Goal: Find specific page/section: Find specific page/section

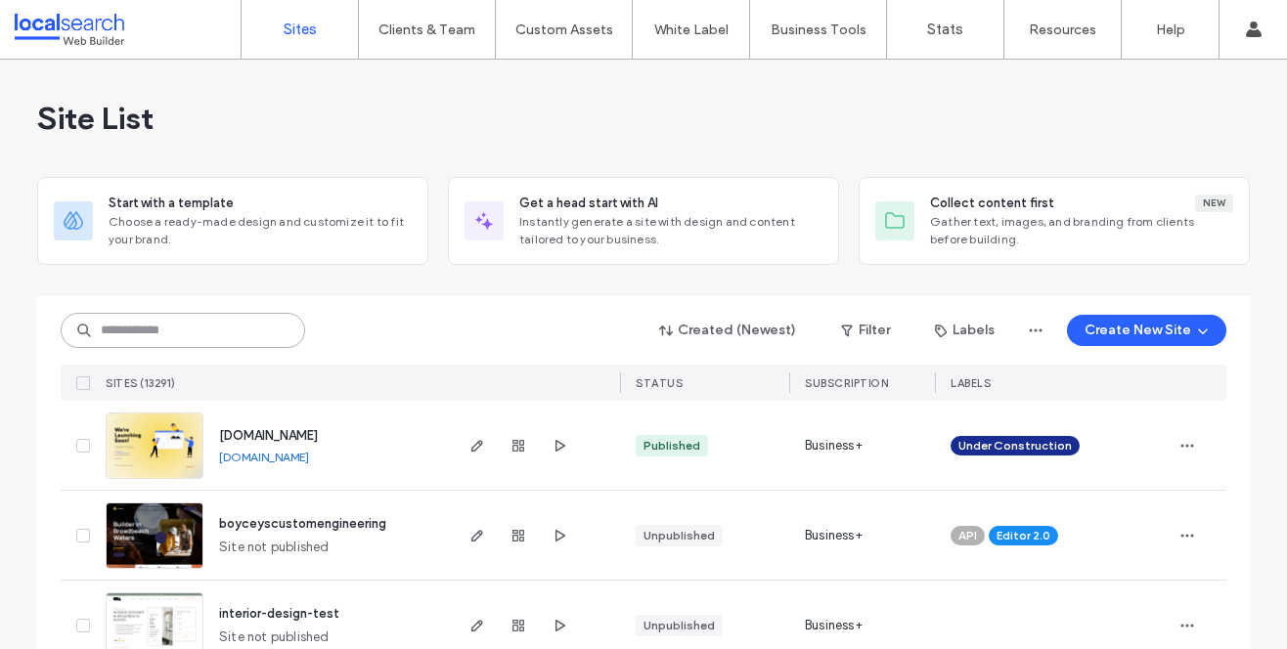
click at [104, 331] on input at bounding box center [183, 330] width 244 height 35
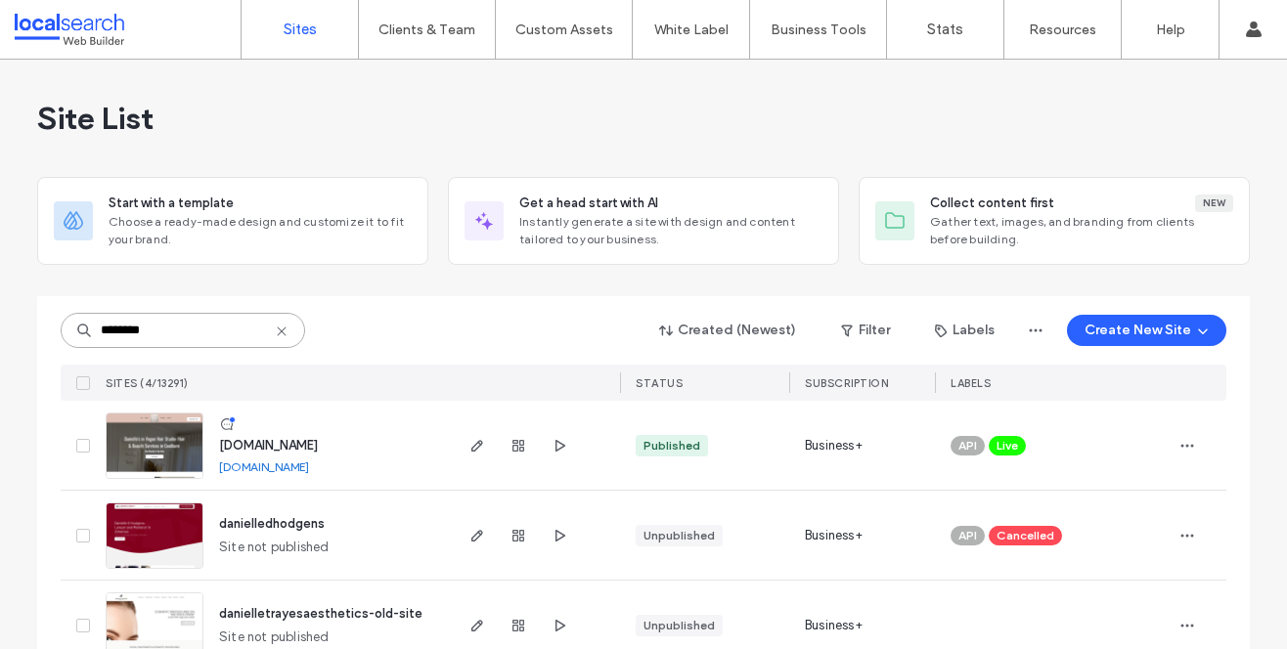
scroll to position [135, 0]
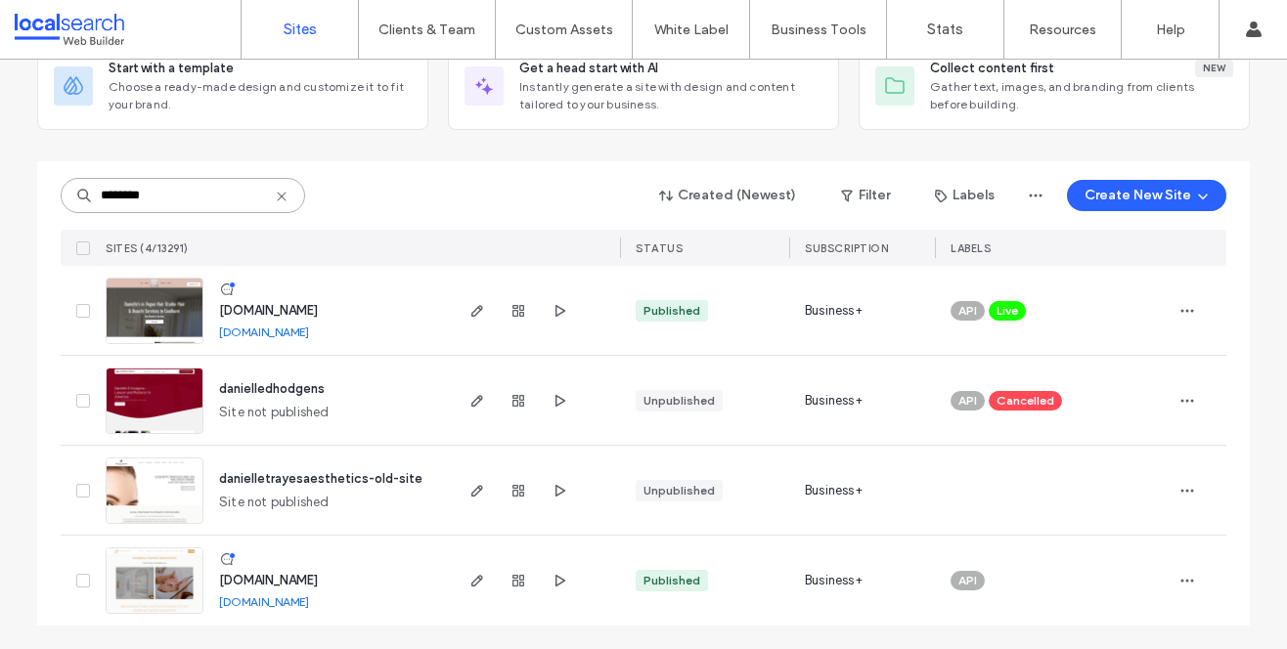
type input "********"
click at [155, 582] on img at bounding box center [155, 614] width 96 height 133
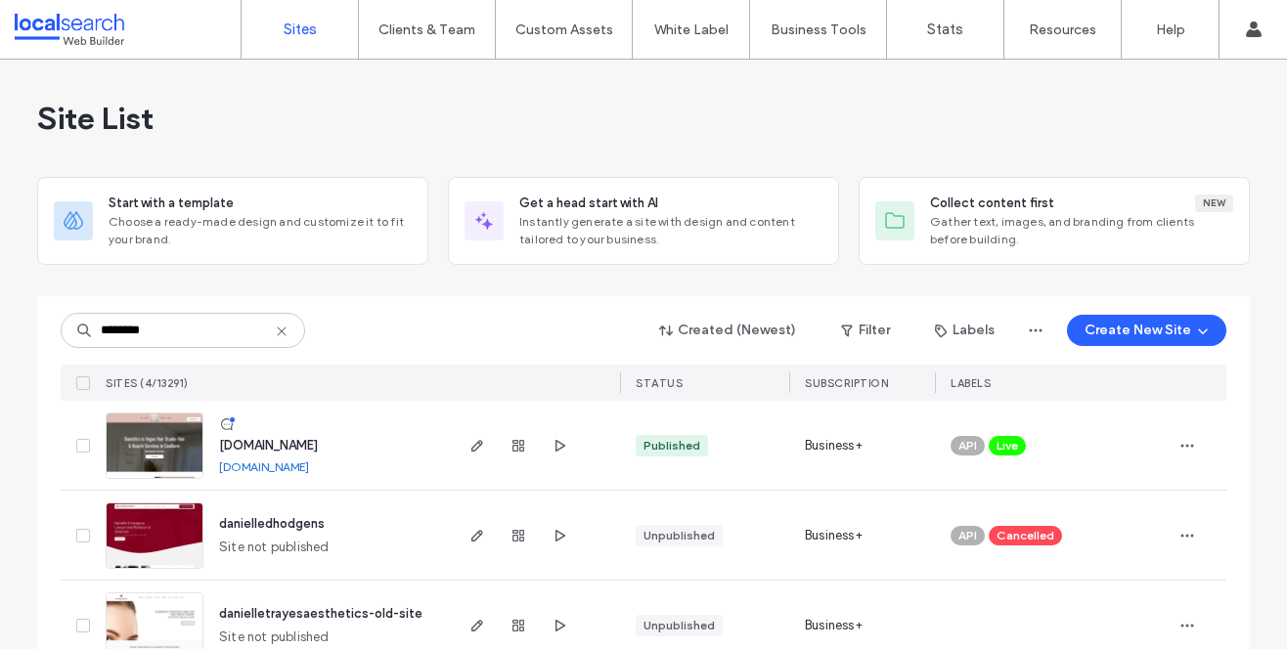
scroll to position [135, 0]
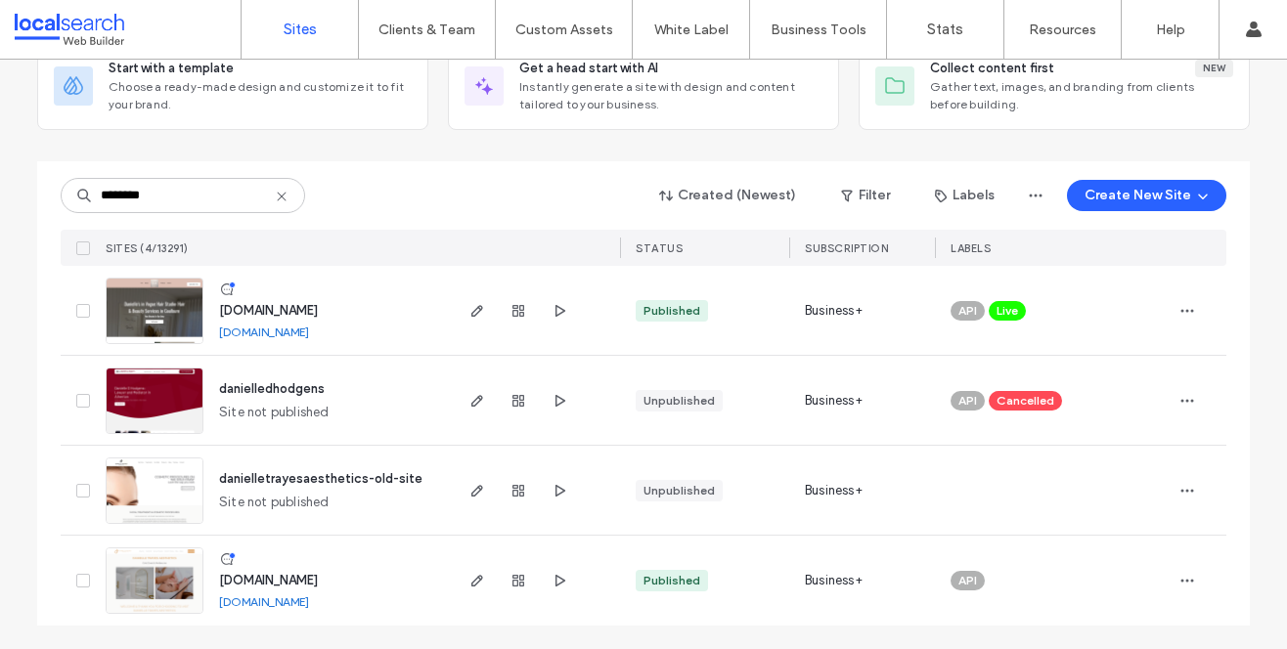
type input "********"
click at [151, 578] on img at bounding box center [155, 614] width 96 height 133
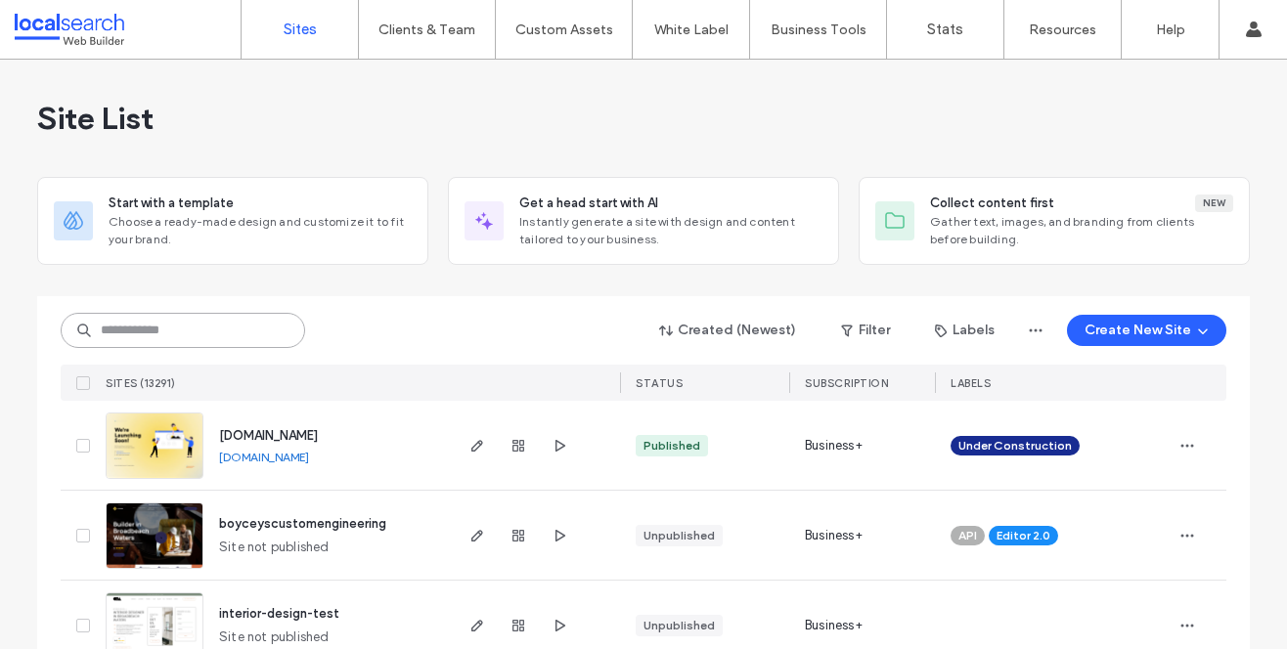
click at [166, 342] on input at bounding box center [183, 330] width 244 height 35
click at [191, 319] on input at bounding box center [183, 330] width 244 height 35
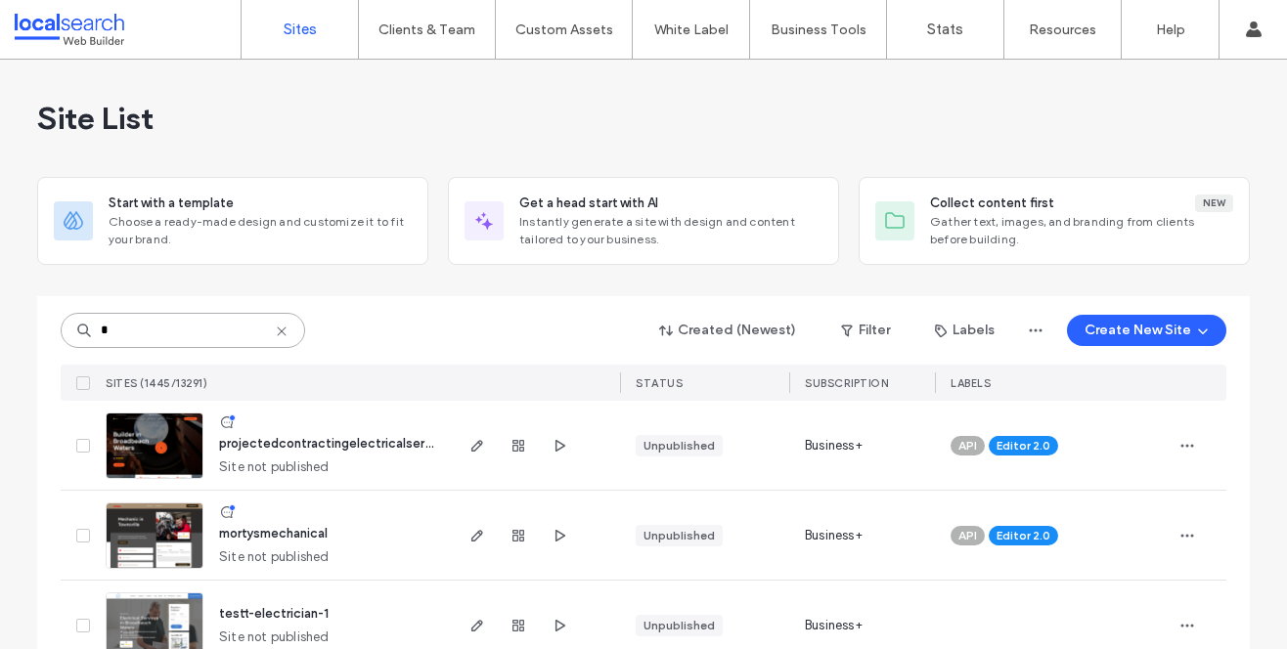
click at [129, 328] on input "*" at bounding box center [183, 330] width 244 height 35
click at [120, 321] on input "*" at bounding box center [183, 330] width 244 height 35
click at [113, 331] on input "*" at bounding box center [183, 330] width 244 height 35
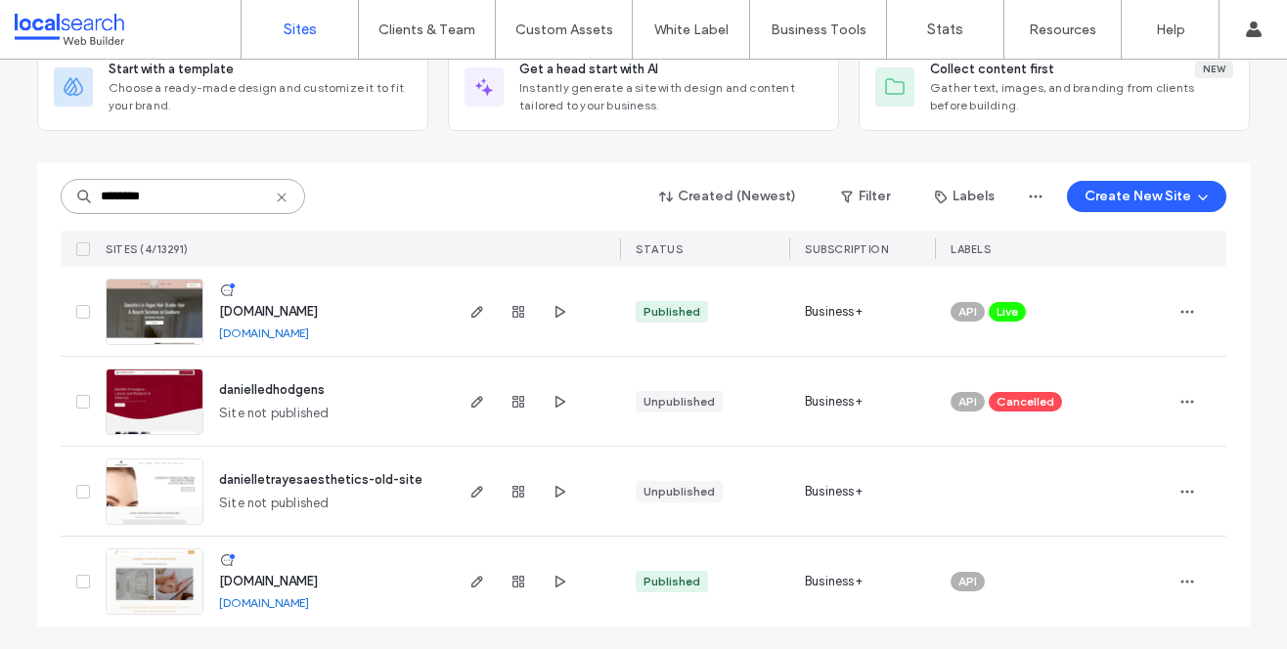
scroll to position [135, 0]
type input "********"
click at [144, 578] on img at bounding box center [155, 614] width 96 height 133
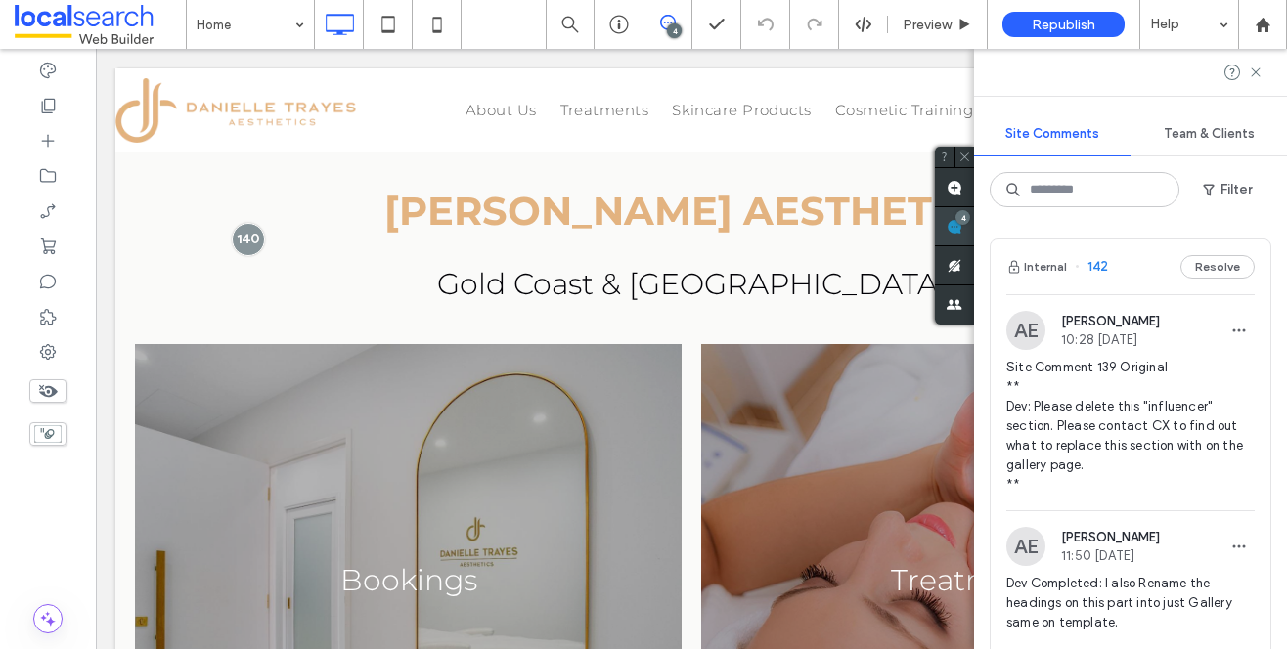
click at [1270, 232] on div "Site Comments Team & Clients Filter Internal 142 Resolve AE Angelo Evangelista …" at bounding box center [1130, 349] width 313 height 600
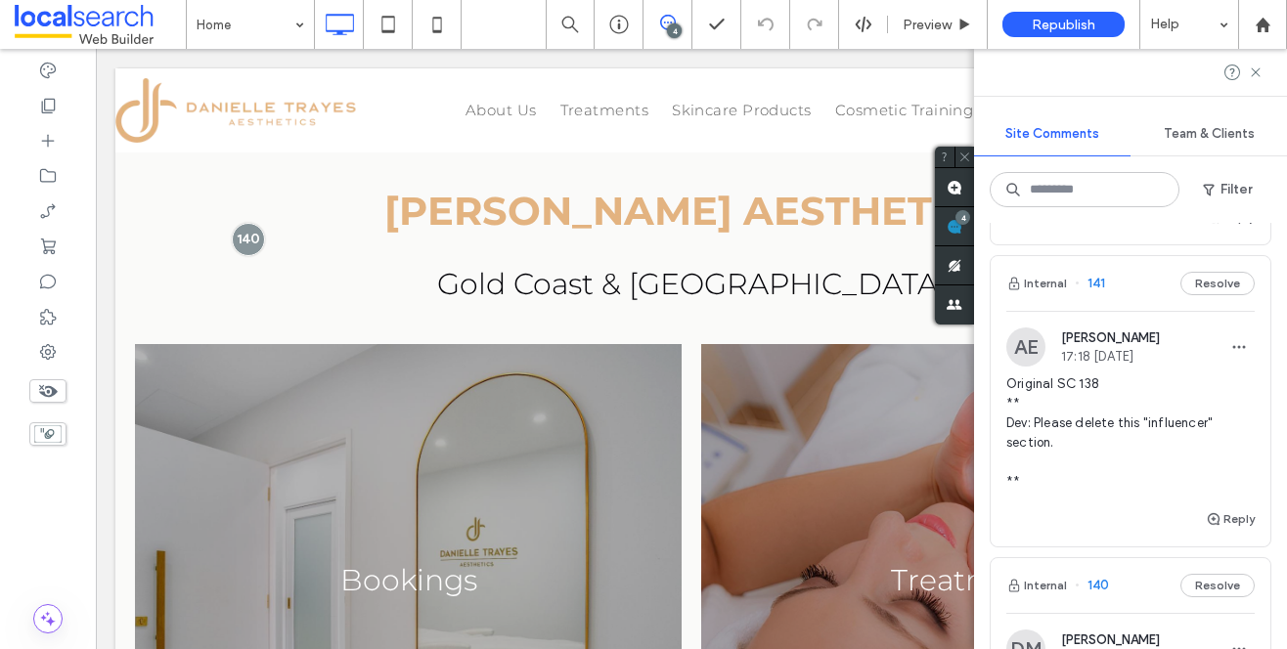
scroll to position [436, 0]
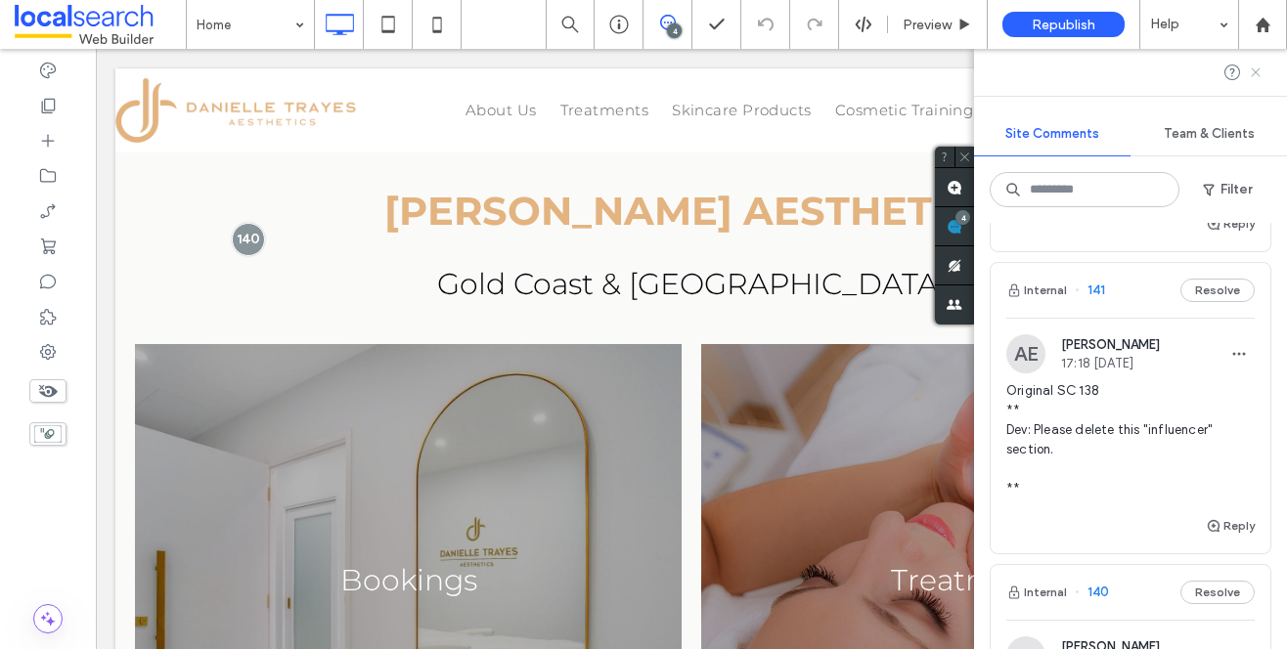
click at [1248, 72] on icon at bounding box center [1255, 73] width 16 height 16
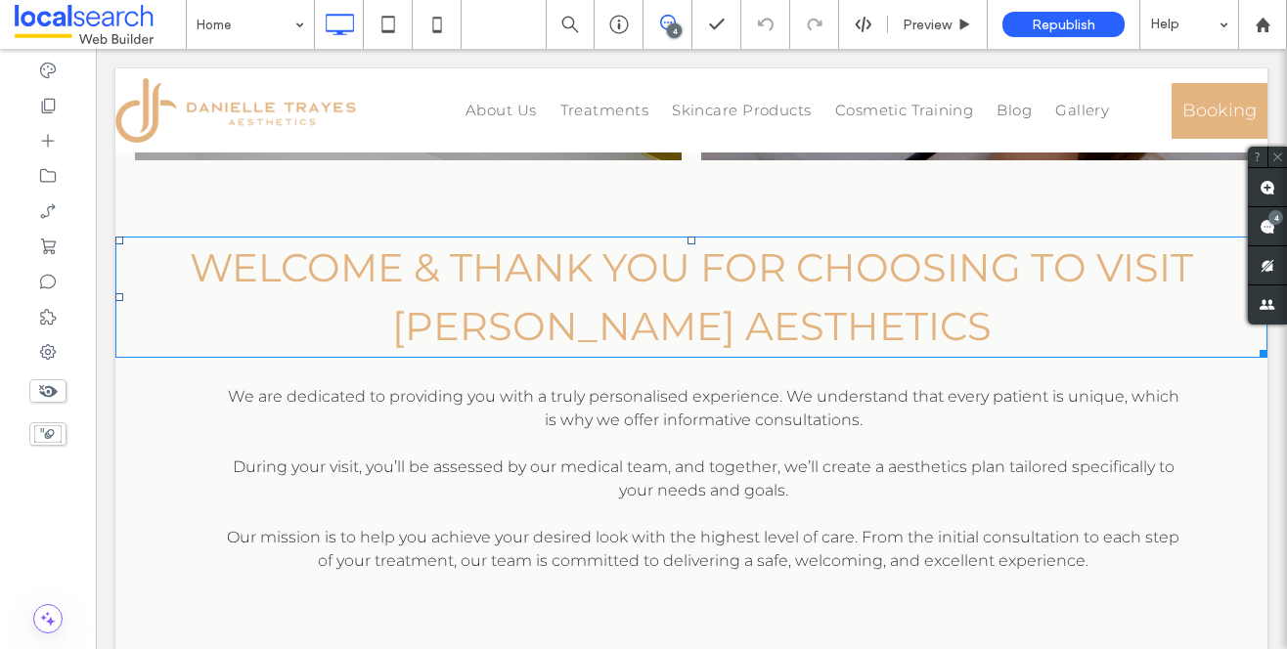
scroll to position [674, 0]
